Goal: Task Accomplishment & Management: Complete application form

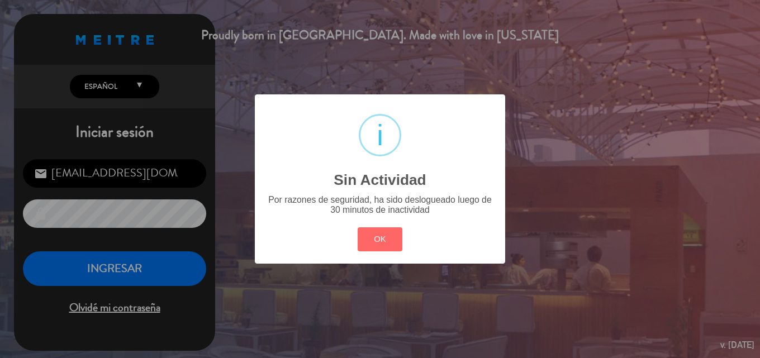
click at [150, 271] on div "? ! i Sin Actividad × Por razones de seguridad, ha sido deslogueado luego de 30…" at bounding box center [380, 179] width 760 height 358
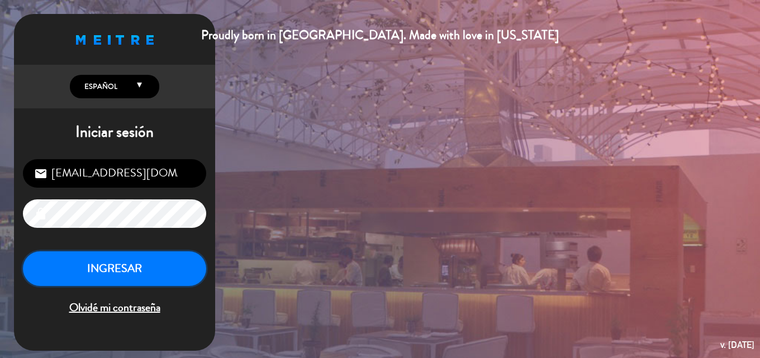
click at [116, 276] on button "INGRESAR" at bounding box center [114, 268] width 183 height 35
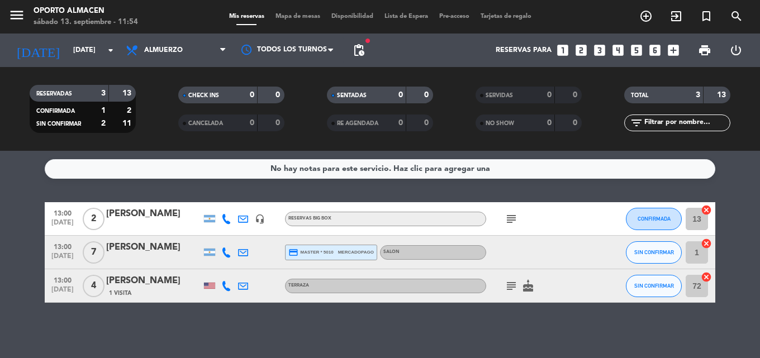
click at [158, 140] on div "RESERVADAS 3 13 CONFIRMADA 1 2 SIN CONFIRMAR 2 11 CHECK INS 0 0 CANCELADA 0 0 S…" at bounding box center [380, 109] width 760 height 84
click at [643, 17] on icon "add_circle_outline" at bounding box center [645, 15] width 13 height 13
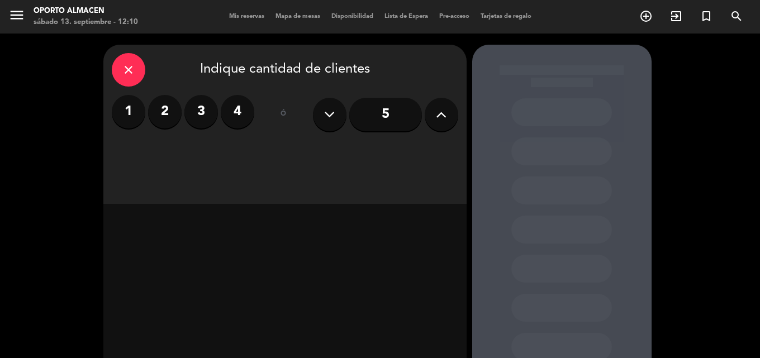
click at [244, 120] on label "4" at bounding box center [238, 112] width 34 height 34
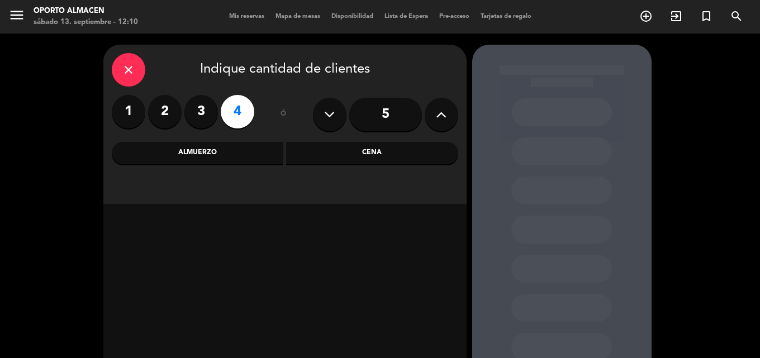
click at [256, 147] on div "Almuerzo" at bounding box center [198, 153] width 172 height 22
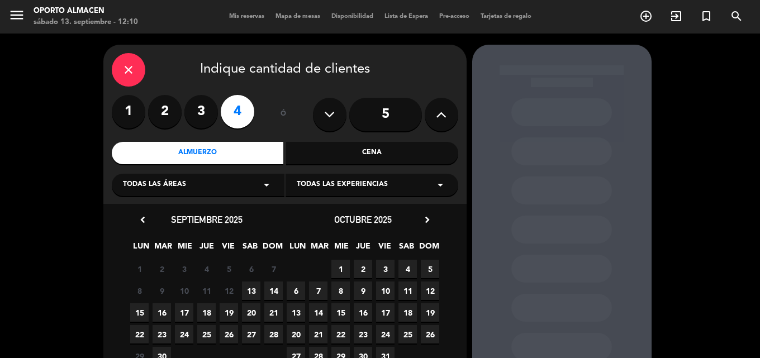
click at [256, 287] on span "13" at bounding box center [251, 290] width 18 height 18
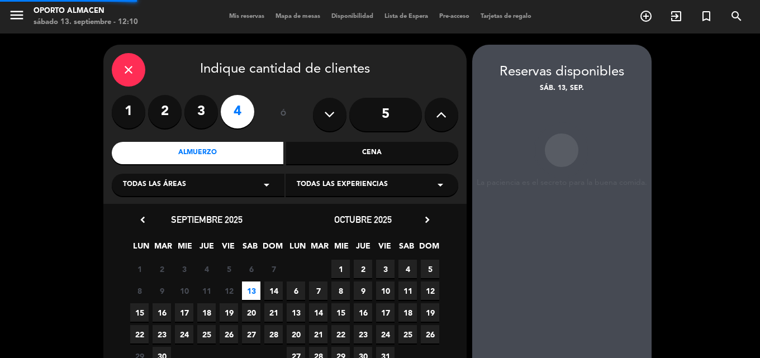
scroll to position [45, 0]
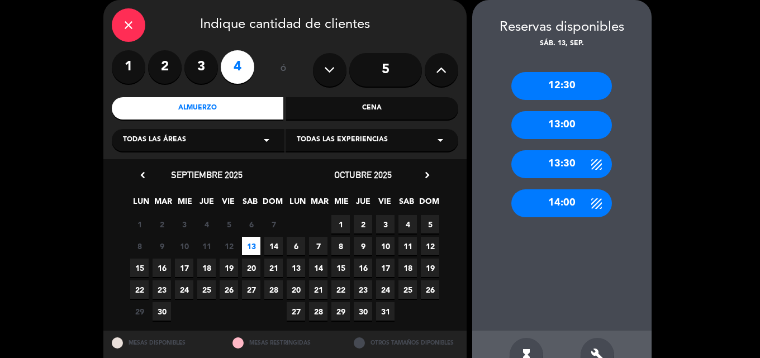
click at [584, 160] on div "13:30" at bounding box center [561, 164] width 101 height 28
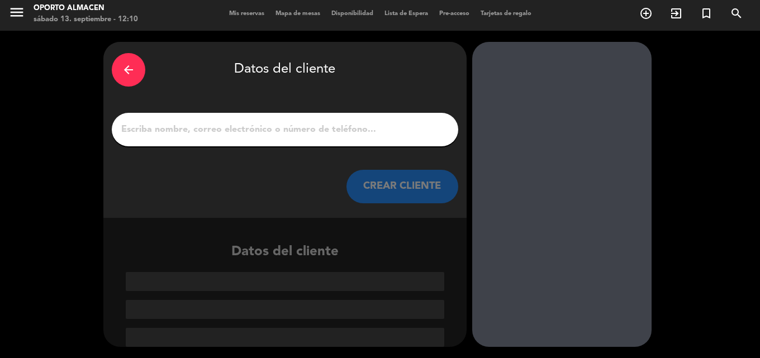
click at [350, 118] on div at bounding box center [285, 130] width 346 height 34
click at [355, 133] on input "1" at bounding box center [285, 130] width 330 height 16
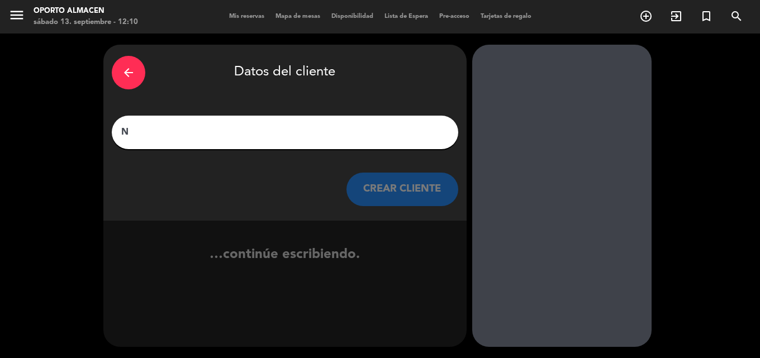
scroll to position [0, 0]
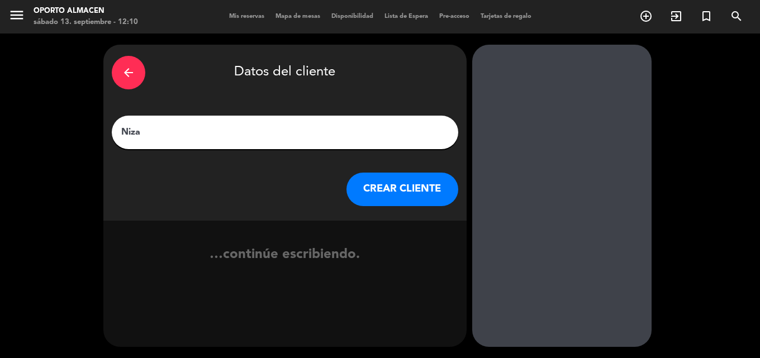
type input "Niza"
click at [420, 189] on button "CREAR CLIENTE" at bounding box center [402, 190] width 112 height 34
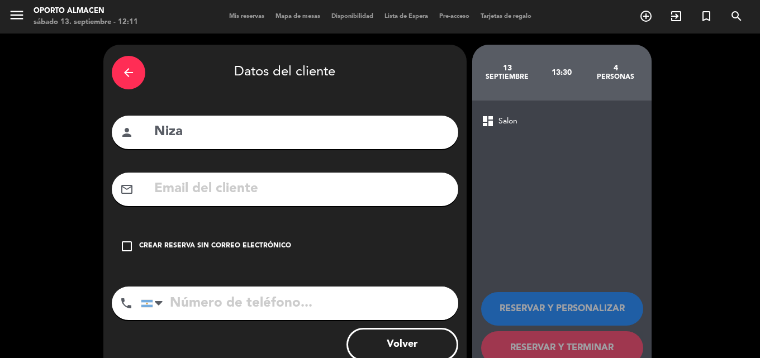
click at [132, 246] on icon "check_box_outline_blank" at bounding box center [126, 246] width 13 height 13
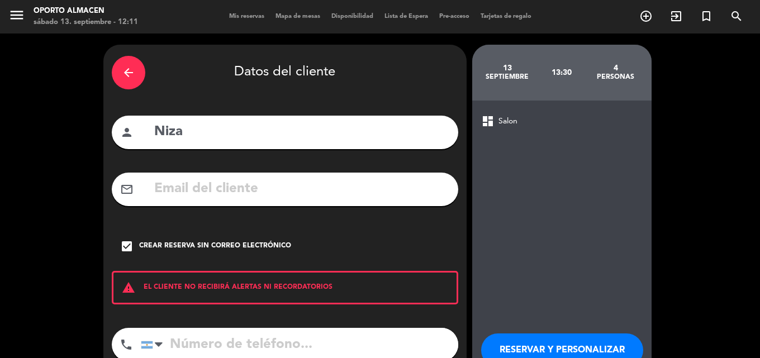
click at [221, 348] on input "tel" at bounding box center [299, 345] width 317 height 34
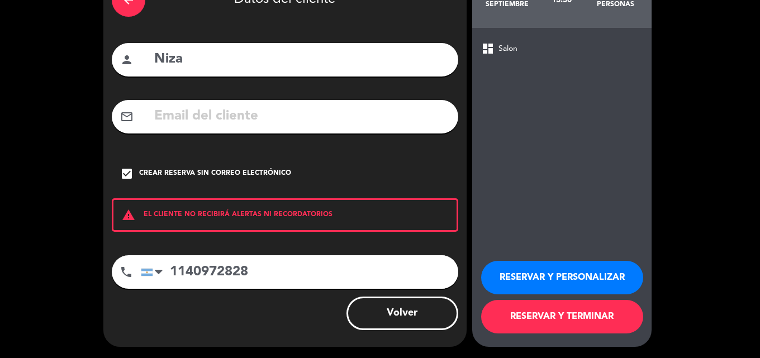
type input "1140972828"
click at [579, 272] on button "RESERVAR Y PERSONALIZAR" at bounding box center [562, 278] width 162 height 34
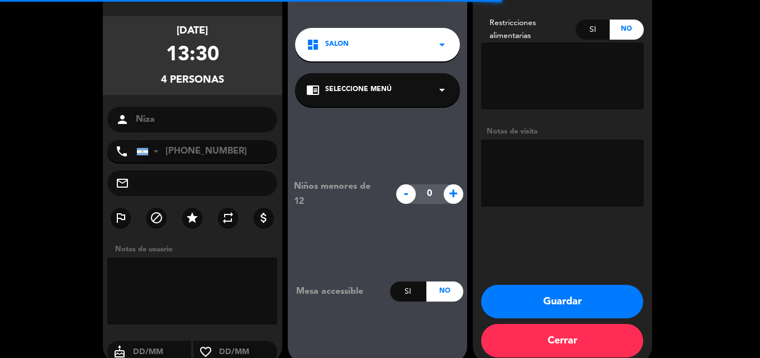
scroll to position [45, 0]
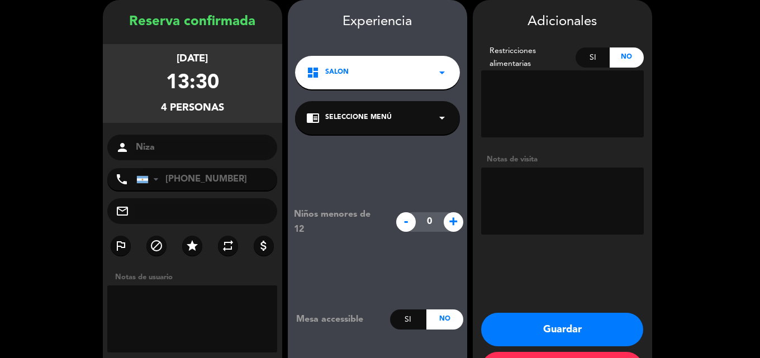
click at [437, 115] on icon "arrow_drop_down" at bounding box center [441, 117] width 13 height 13
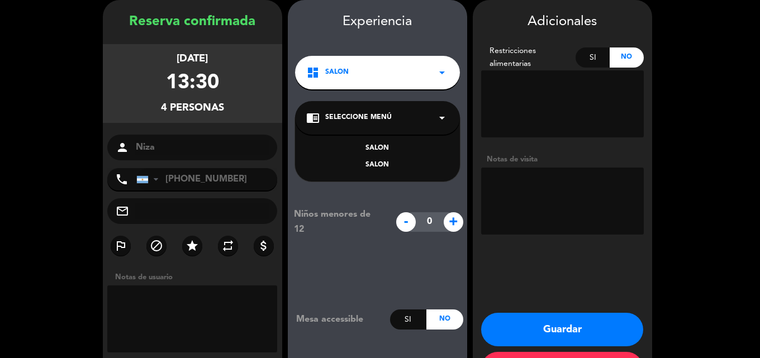
click at [403, 142] on div "SALON SALON" at bounding box center [377, 150] width 165 height 64
click at [394, 147] on div "SALON" at bounding box center [377, 148] width 142 height 11
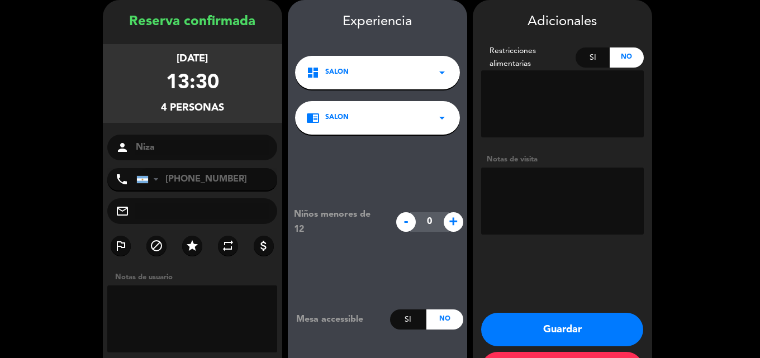
click at [572, 203] on textarea at bounding box center [562, 201] width 163 height 67
type textarea "Terraza"
click at [438, 78] on icon "arrow_drop_down" at bounding box center [441, 72] width 13 height 13
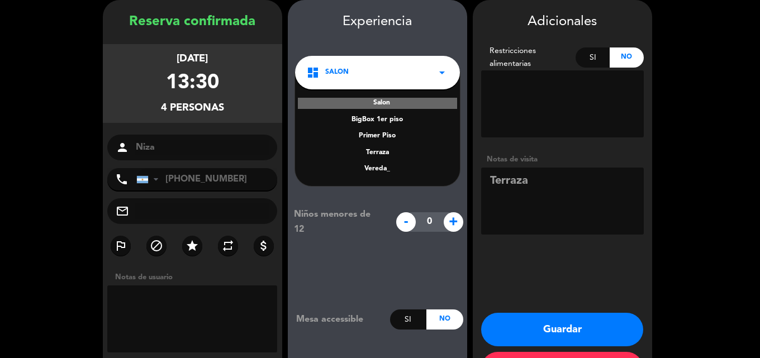
click at [389, 151] on div "Terraza" at bounding box center [377, 152] width 142 height 11
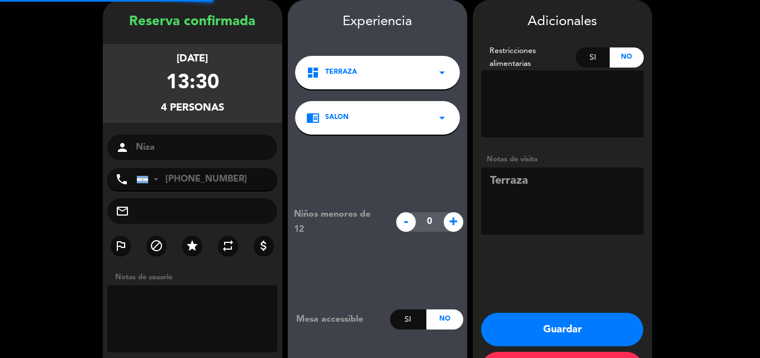
click at [429, 129] on div "chrome_reader_mode SALON arrow_drop_down" at bounding box center [377, 118] width 165 height 34
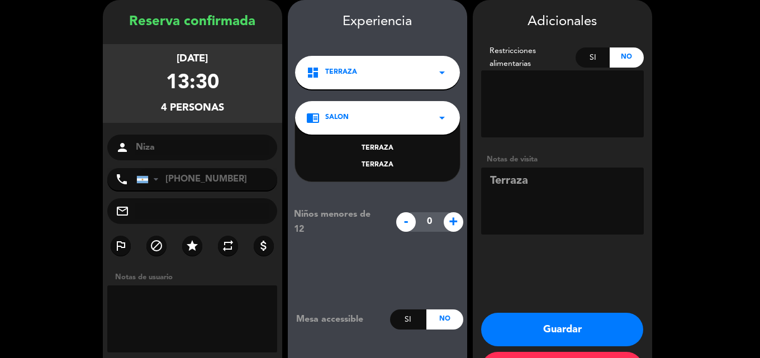
click at [397, 147] on div "TERRAZA" at bounding box center [377, 148] width 142 height 11
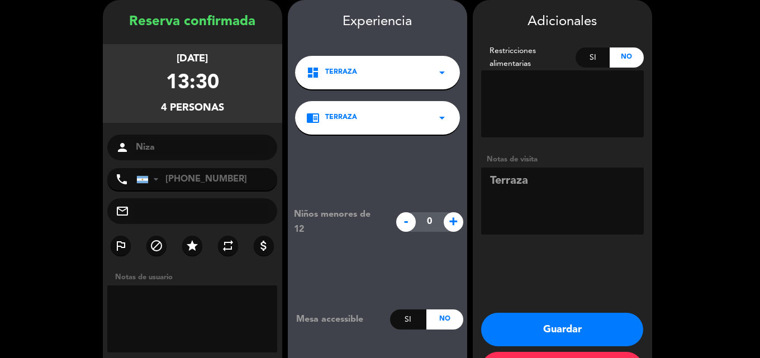
click at [595, 333] on button "Guardar" at bounding box center [562, 330] width 162 height 34
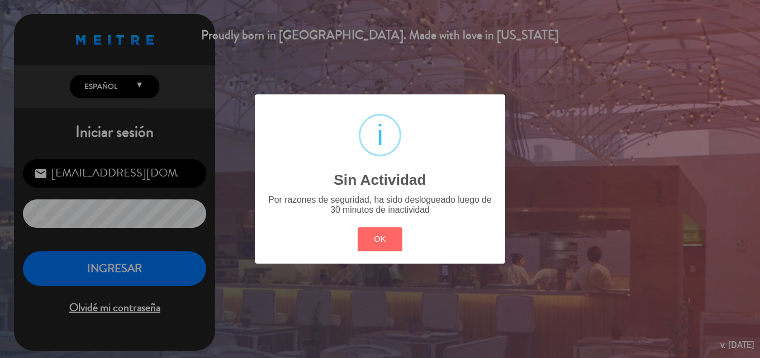
click at [180, 266] on div "? ! i Sin Actividad × Por razones de seguridad, ha sido deslogueado luego de 30…" at bounding box center [380, 179] width 760 height 358
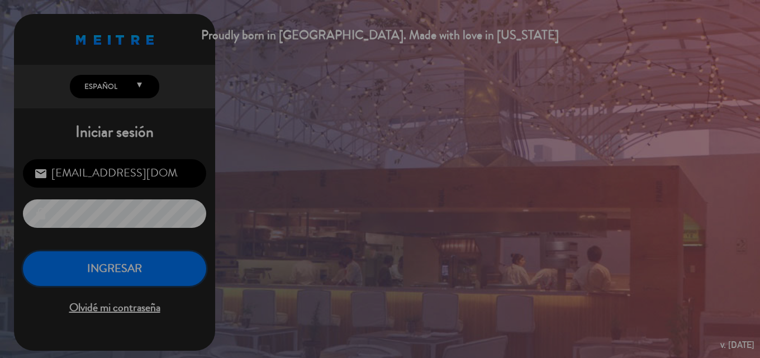
click at [180, 266] on button "INGRESAR" at bounding box center [114, 268] width 183 height 35
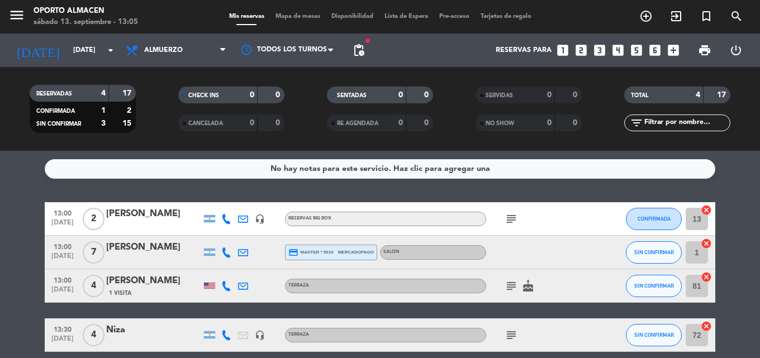
click at [517, 223] on icon "subject" at bounding box center [510, 218] width 13 height 13
click at [515, 216] on icon "subject" at bounding box center [510, 218] width 13 height 13
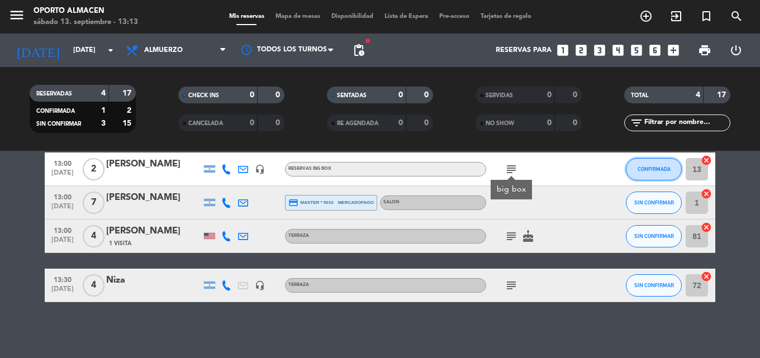
click at [648, 169] on span "CONFIRMADA" at bounding box center [653, 169] width 33 height 6
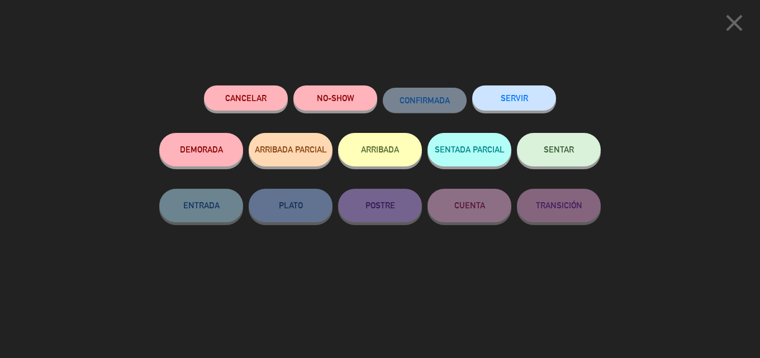
click at [567, 145] on button "SENTAR" at bounding box center [559, 150] width 84 height 34
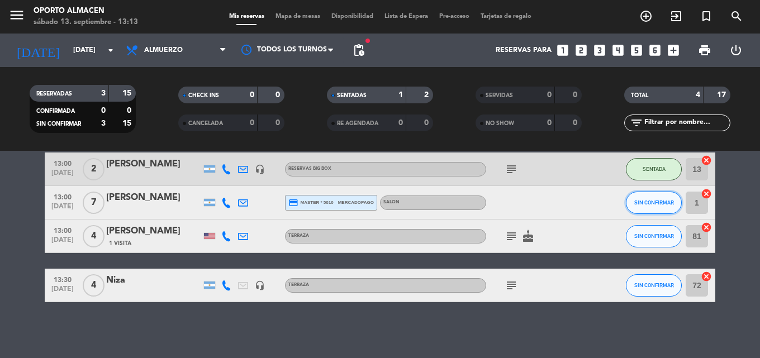
click at [643, 208] on button "SIN CONFIRMAR" at bounding box center [654, 203] width 56 height 22
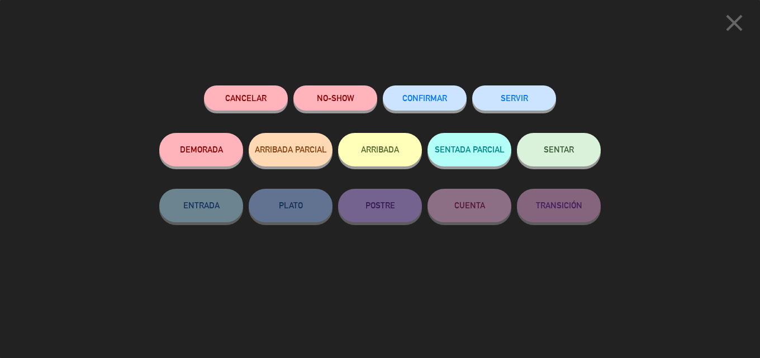
click at [583, 144] on button "SENTAR" at bounding box center [559, 150] width 84 height 34
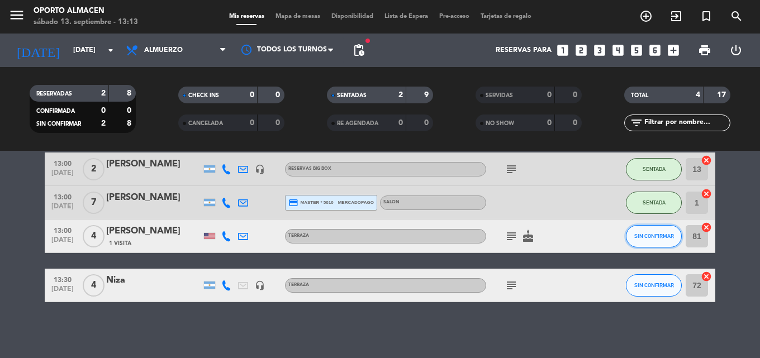
click at [660, 233] on span "SIN CONFIRMAR" at bounding box center [654, 236] width 40 height 6
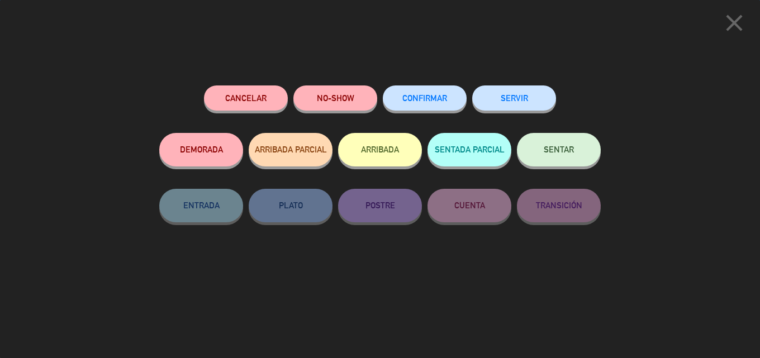
click at [579, 153] on button "SENTAR" at bounding box center [559, 150] width 84 height 34
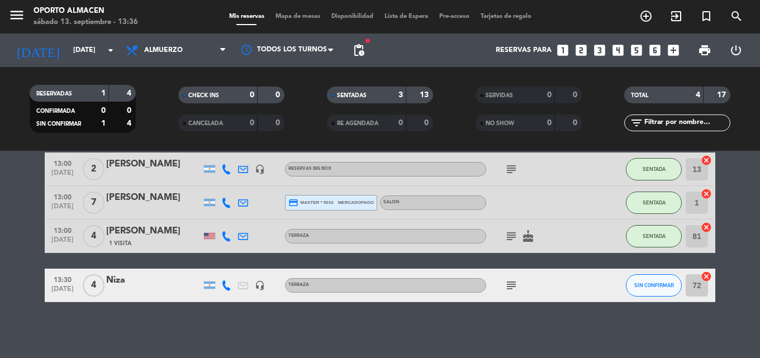
click at [508, 169] on icon "subject" at bounding box center [510, 169] width 13 height 13
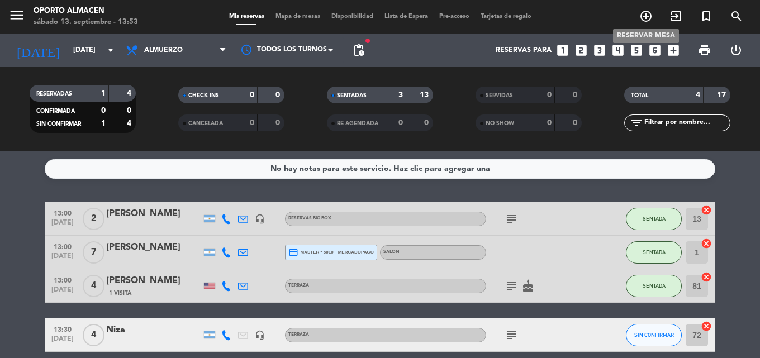
click at [648, 15] on icon "add_circle_outline" at bounding box center [645, 15] width 13 height 13
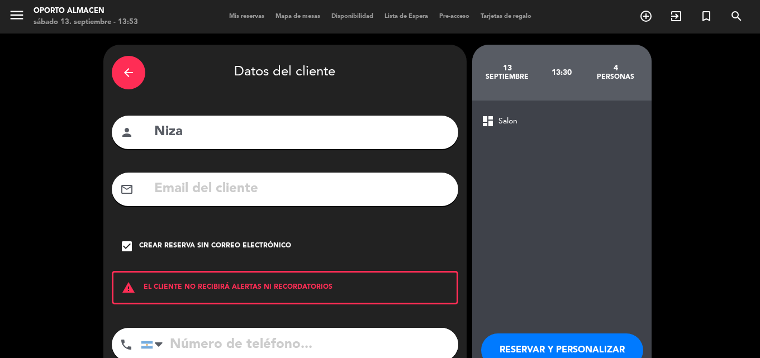
click at [118, 73] on div "arrow_back" at bounding box center [129, 73] width 34 height 34
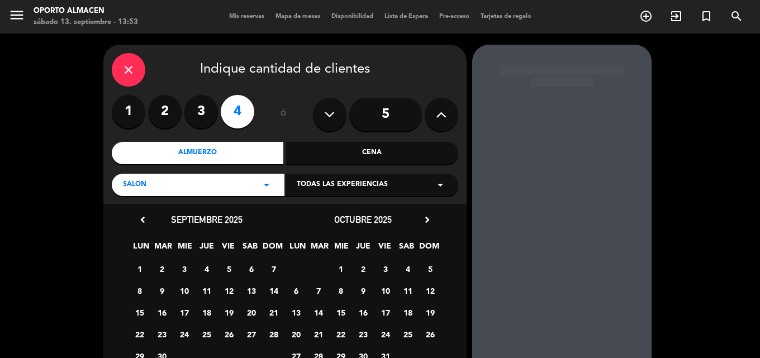
click at [133, 74] on icon "close" at bounding box center [128, 69] width 13 height 13
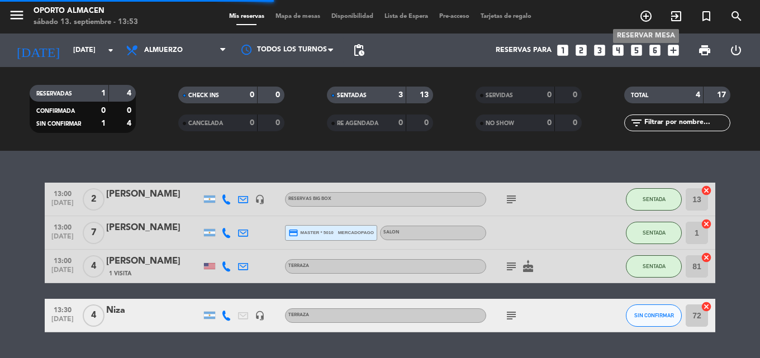
click at [646, 17] on icon "add_circle_outline" at bounding box center [645, 15] width 13 height 13
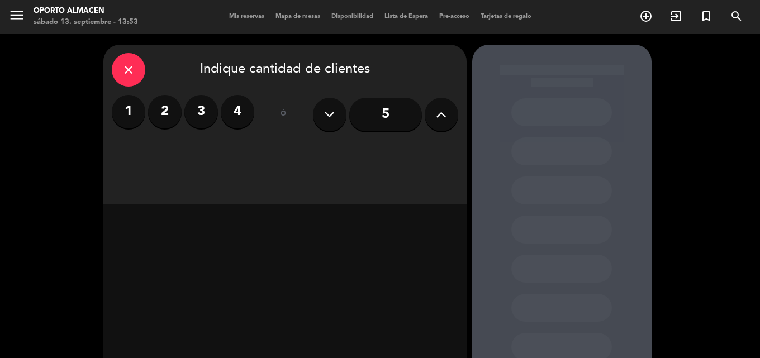
click at [434, 125] on button at bounding box center [441, 115] width 34 height 34
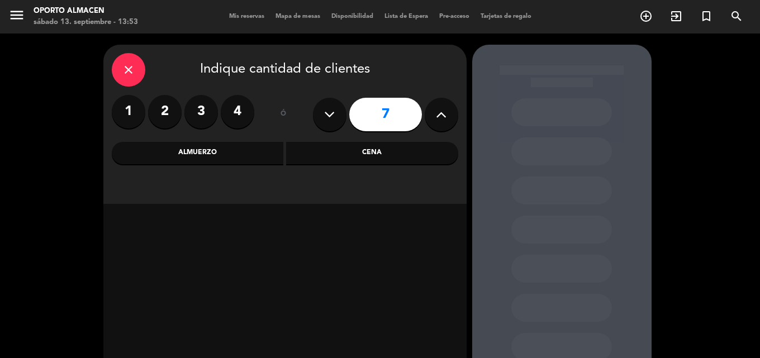
click at [434, 125] on button at bounding box center [441, 115] width 34 height 34
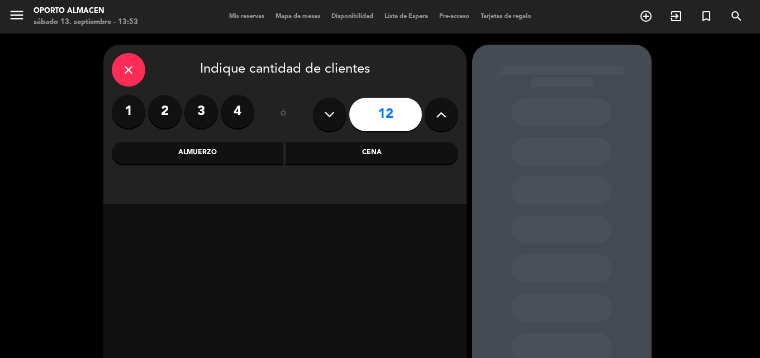
click at [434, 125] on button at bounding box center [441, 115] width 34 height 34
type input "15"
click at [193, 160] on div "Almuerzo" at bounding box center [198, 153] width 172 height 22
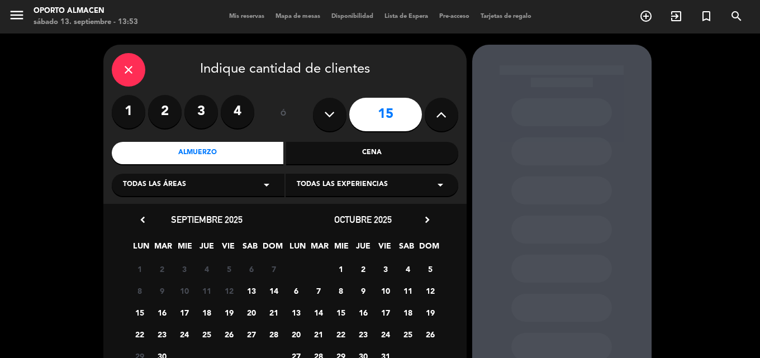
scroll to position [56, 0]
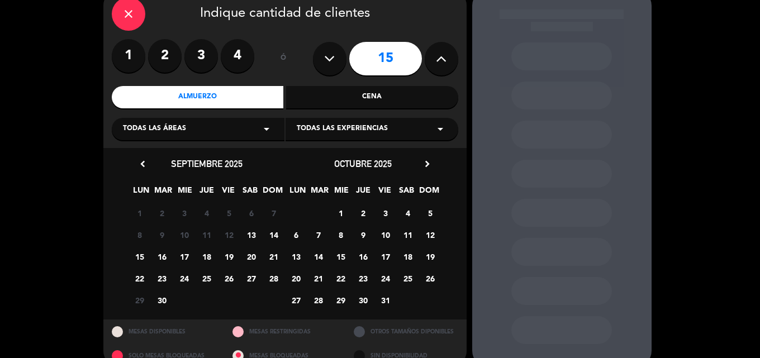
click at [255, 253] on span "20" at bounding box center [251, 256] width 18 height 18
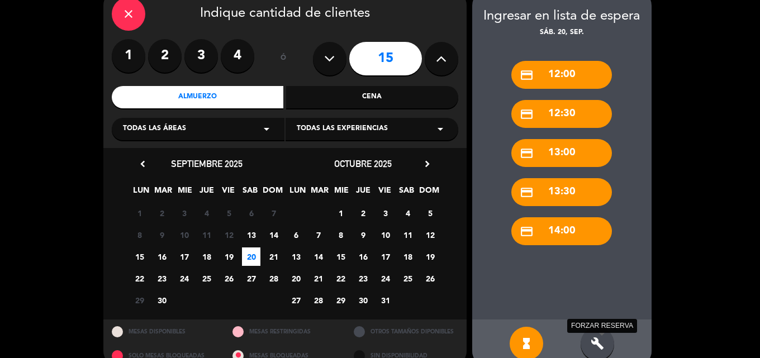
click at [593, 345] on icon "build" at bounding box center [596, 343] width 13 height 13
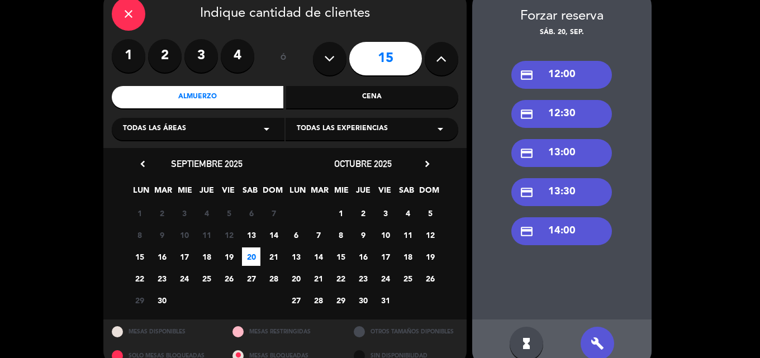
click at [562, 106] on div "credit_card 12:30" at bounding box center [561, 114] width 101 height 28
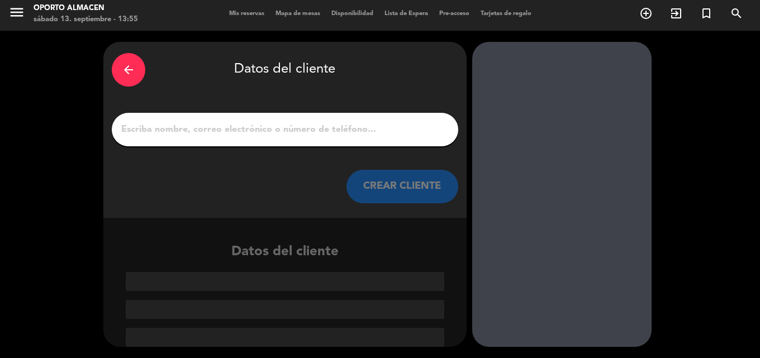
scroll to position [3, 0]
click at [256, 129] on input "1" at bounding box center [285, 130] width 330 height 16
paste input "[DATE][PERSON_NAME]"
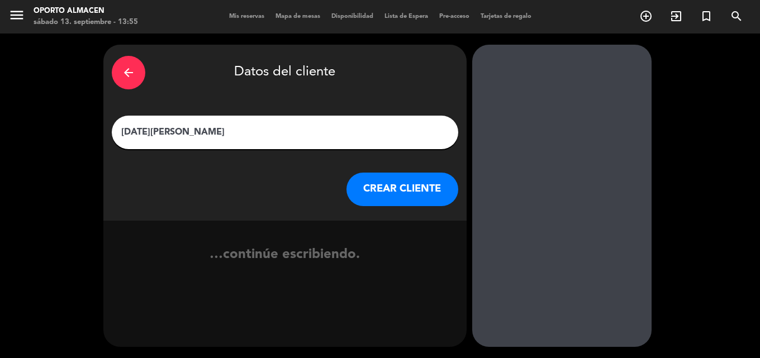
scroll to position [0, 0]
type input "[DATE][PERSON_NAME]"
click at [427, 190] on button "CREAR CLIENTE" at bounding box center [402, 190] width 112 height 34
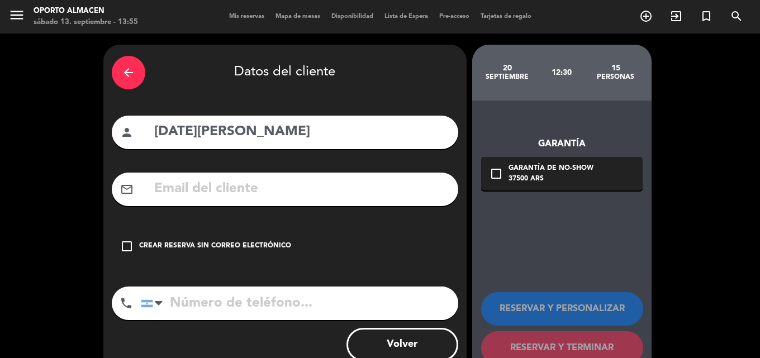
click at [129, 243] on icon "check_box_outline_blank" at bounding box center [126, 246] width 13 height 13
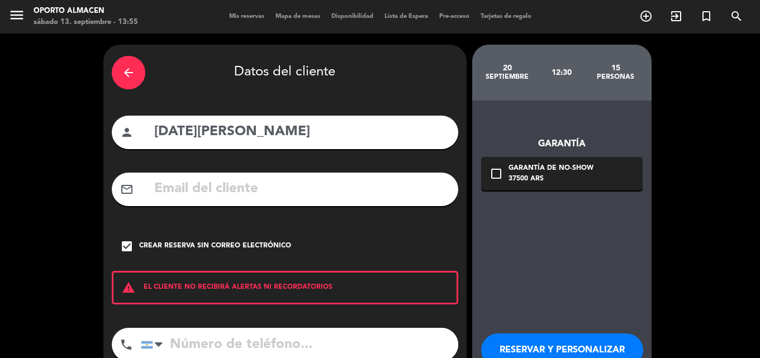
click at [208, 342] on input "tel" at bounding box center [299, 345] width 317 height 34
click at [212, 343] on input "tel" at bounding box center [299, 345] width 317 height 34
paste input "9 2995 32-6240"
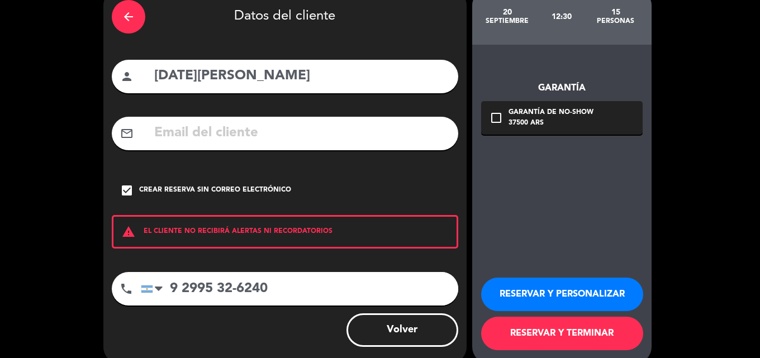
type input "9 2995 32-6240"
click at [527, 291] on button "RESERVAR Y PERSONALIZAR" at bounding box center [562, 295] width 162 height 34
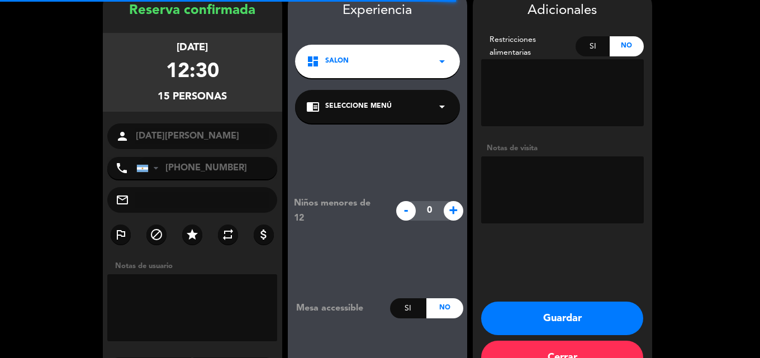
scroll to position [45, 0]
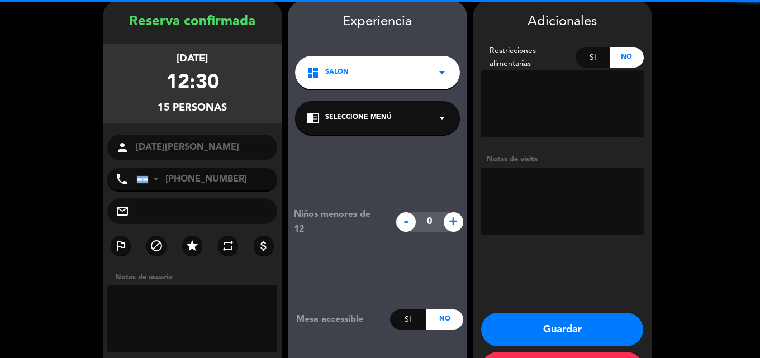
click at [434, 80] on div "dashboard Salon arrow_drop_down" at bounding box center [377, 73] width 165 height 34
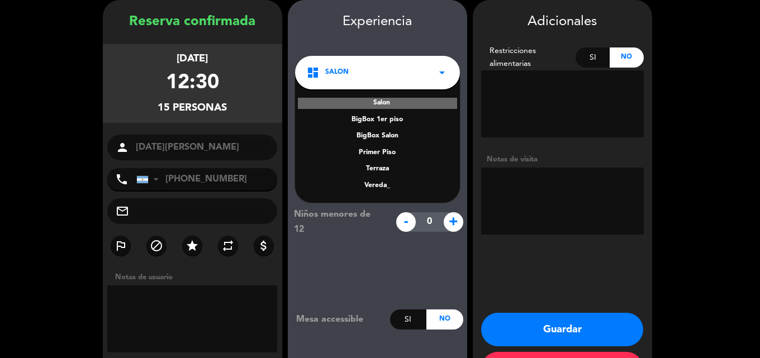
click at [397, 168] on div "Terraza" at bounding box center [377, 169] width 142 height 11
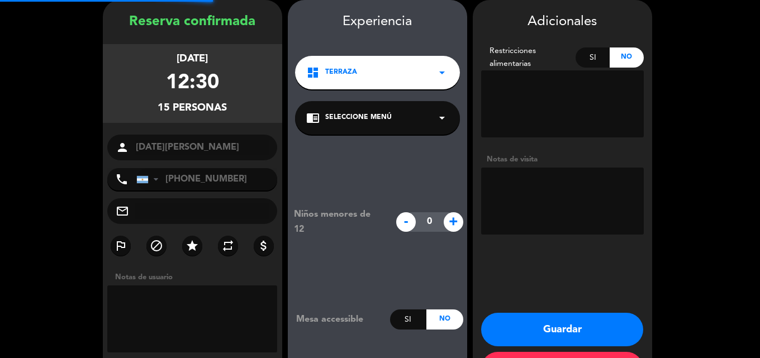
click at [403, 128] on div "chrome_reader_mode Seleccione Menú arrow_drop_down" at bounding box center [377, 118] width 165 height 34
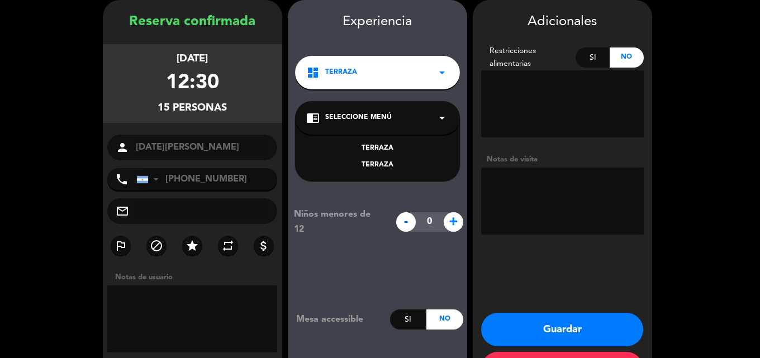
click at [400, 160] on div "TERRAZA" at bounding box center [377, 165] width 142 height 11
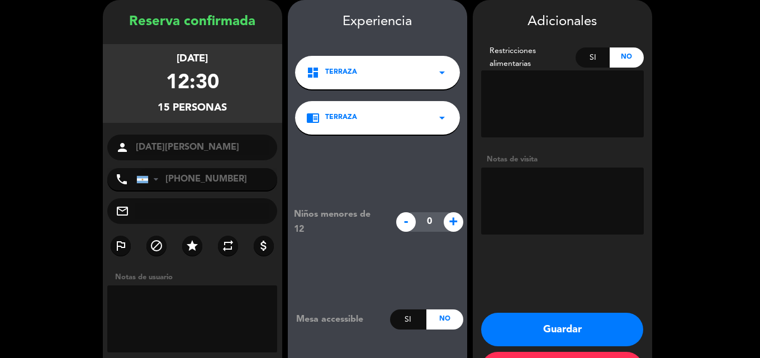
click at [591, 190] on textarea at bounding box center [562, 201] width 163 height 67
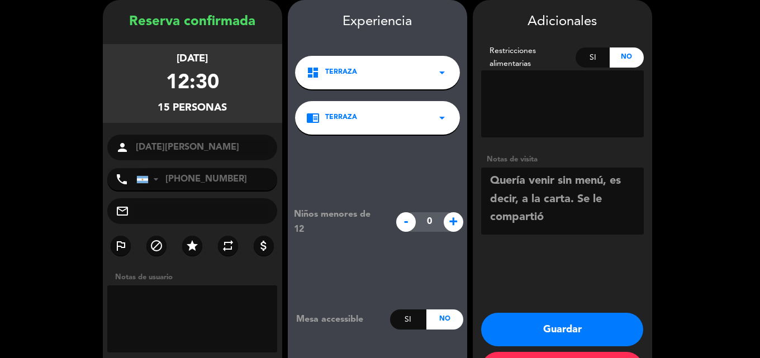
click at [553, 223] on textarea at bounding box center [562, 201] width 163 height 67
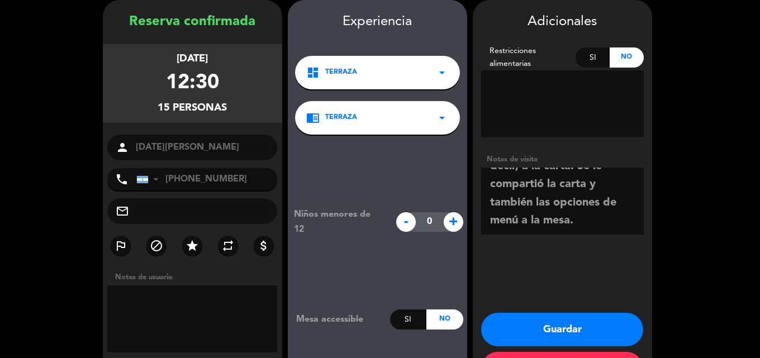
scroll to position [0, 0]
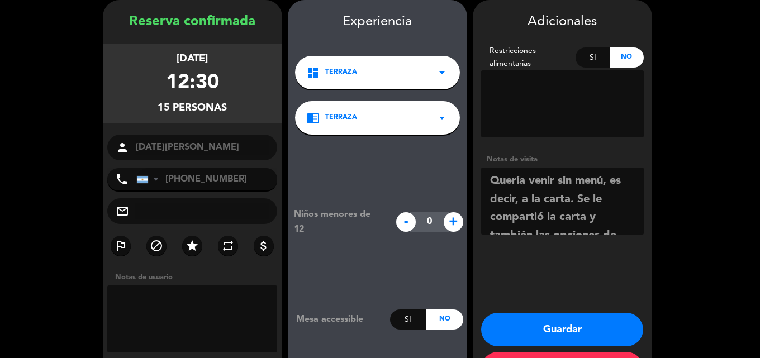
click at [602, 183] on textarea at bounding box center [562, 201] width 163 height 67
click at [545, 221] on textarea at bounding box center [562, 201] width 163 height 67
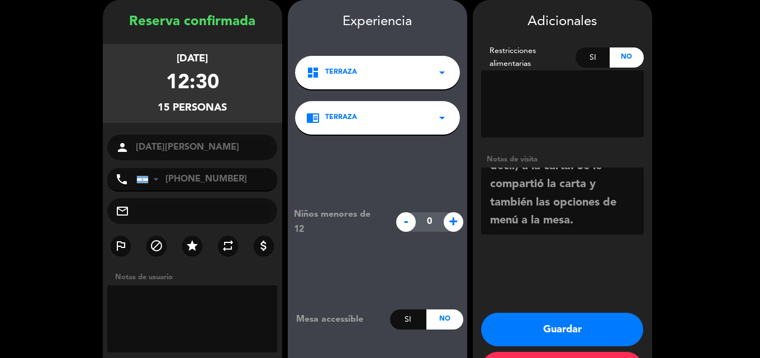
click at [578, 219] on textarea at bounding box center [562, 201] width 163 height 67
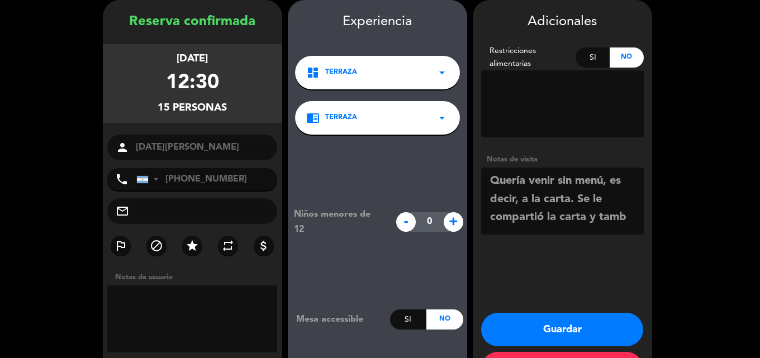
scroll to position [0, 0]
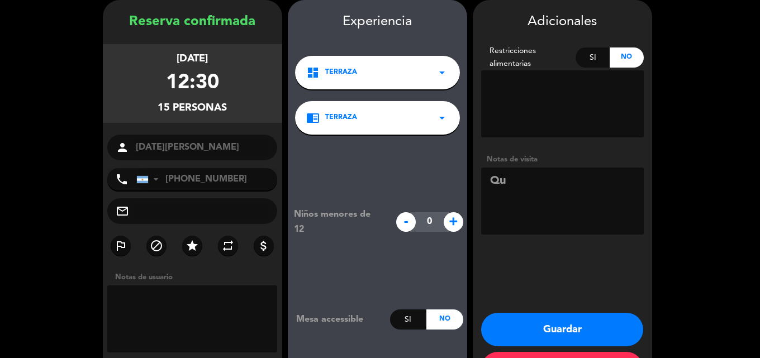
type textarea "Q"
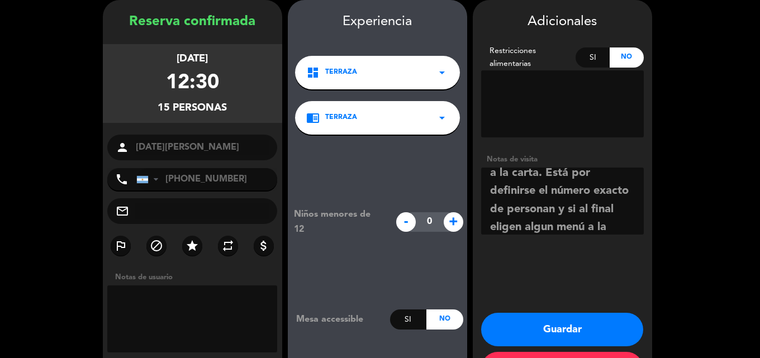
scroll to position [45, 0]
click at [520, 236] on div "Notas de visita" at bounding box center [562, 196] width 163 height 85
click at [521, 231] on textarea at bounding box center [562, 201] width 163 height 67
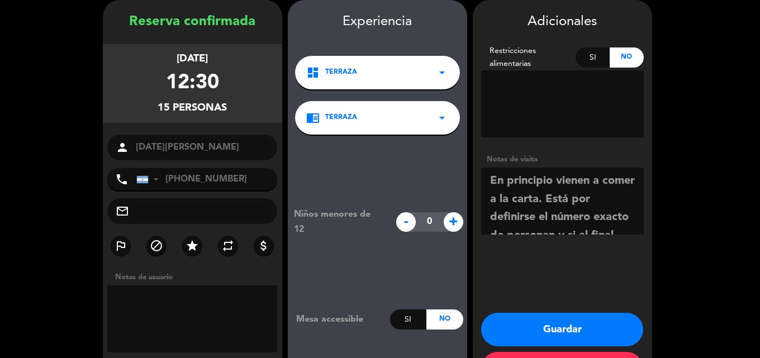
scroll to position [51, 0]
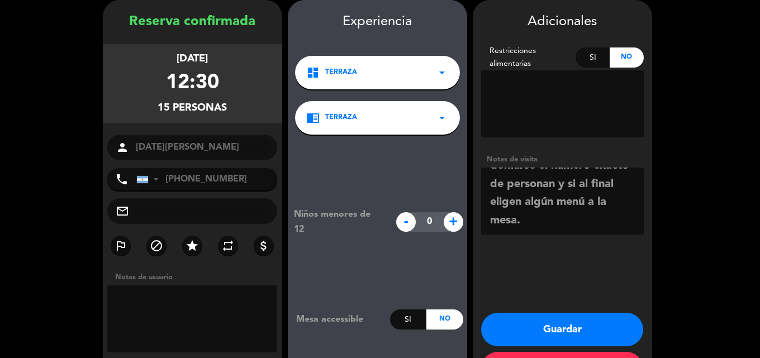
type textarea "En principio vienen a comer a la carta. Está por definirse el número exacto de …"
click at [583, 336] on button "Guardar" at bounding box center [562, 330] width 162 height 34
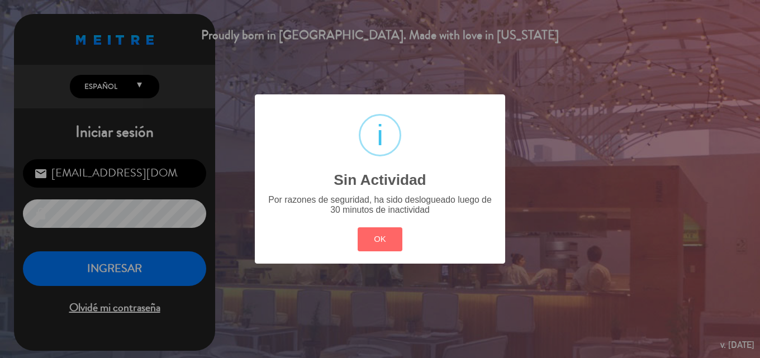
click at [175, 274] on div "? ! i Sin Actividad × Por razones de seguridad, ha sido deslogueado luego de 30…" at bounding box center [380, 179] width 760 height 358
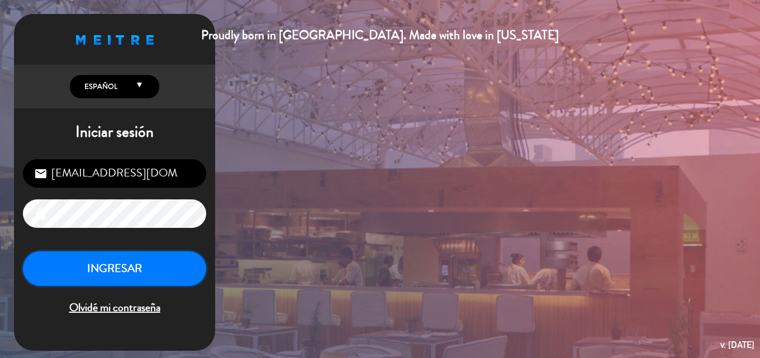
click at [172, 272] on button "INGRESAR" at bounding box center [114, 268] width 183 height 35
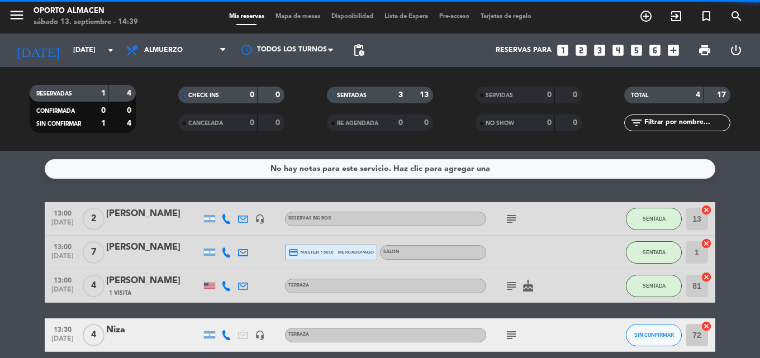
click at [514, 218] on icon "subject" at bounding box center [510, 218] width 13 height 13
